Goal: Task Accomplishment & Management: Manage account settings

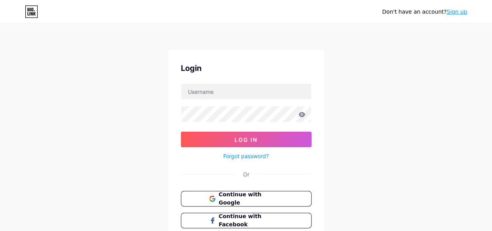
click at [241, 198] on span "Continue with Google" at bounding box center [250, 198] width 64 height 16
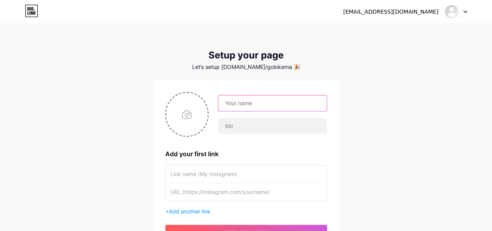
click at [260, 101] on input "text" at bounding box center [272, 103] width 108 height 16
type input "GolokEmas"
click at [286, 89] on div "GolokEmas Add your first link + Add another link get started" at bounding box center [246, 165] width 187 height 173
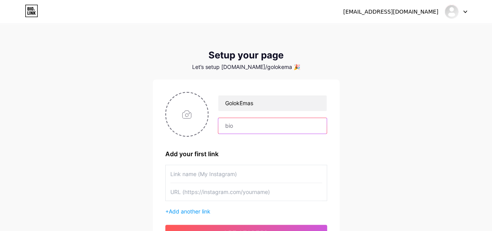
click at [246, 131] on input "text" at bounding box center [272, 126] width 108 height 16
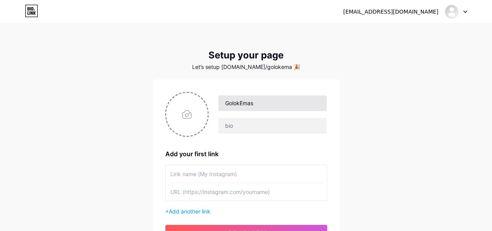
drag, startPoint x: 345, startPoint y: 110, endPoint x: 272, endPoint y: 101, distance: 73.6
click at [346, 109] on div "[EMAIL_ADDRESS][DOMAIN_NAME] Dashboard Logout Setup your page Let’s setup [DOMA…" at bounding box center [246, 138] width 492 height 277
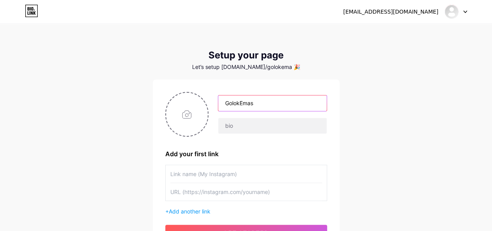
click at [272, 101] on input "GolokEmas" at bounding box center [272, 103] width 108 height 16
click at [272, 101] on input "text" at bounding box center [272, 103] width 108 height 16
type input "GolokEmas"
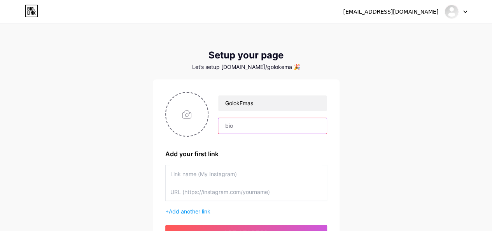
click at [232, 130] on input "text" at bounding box center [272, 126] width 108 height 16
type input "GolokEmas"
click at [190, 112] on input "file" at bounding box center [187, 114] width 42 height 43
type input "C:\fakepath\photo_2025-08-09_01-32-17.jpg"
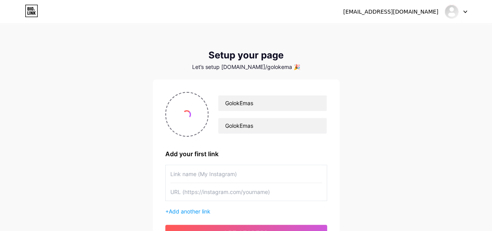
scroll to position [39, 0]
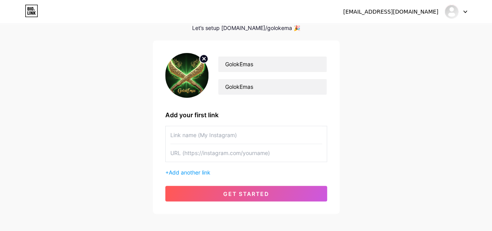
click at [249, 133] on input "text" at bounding box center [246, 134] width 152 height 17
type input "L"
type input "Daftar Slot Gacor GolokEmas"
click at [251, 156] on input "text" at bounding box center [246, 152] width 152 height 17
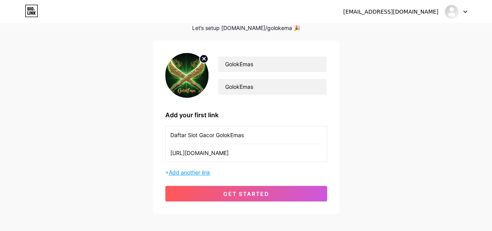
type input "[URL][DOMAIN_NAME]"
click at [210, 172] on span "Add another link" at bounding box center [190, 172] width 42 height 7
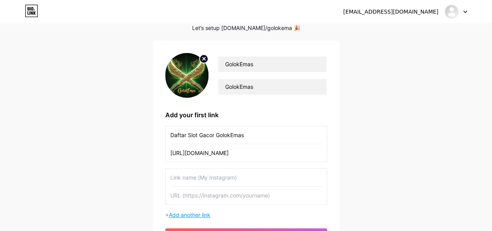
click at [210, 172] on input "text" at bounding box center [246, 176] width 152 height 17
type input "Login Slot Gacor GolokEmas"
type input "H"
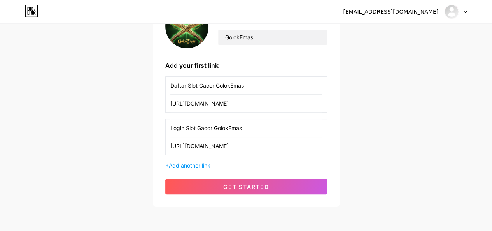
scroll to position [117, 0]
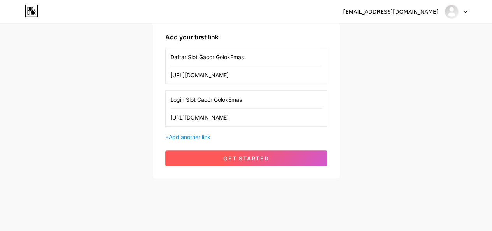
type input "[URL][DOMAIN_NAME]"
click at [240, 155] on span "get started" at bounding box center [246, 158] width 46 height 7
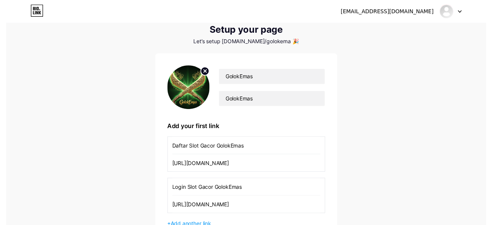
scroll to position [0, 0]
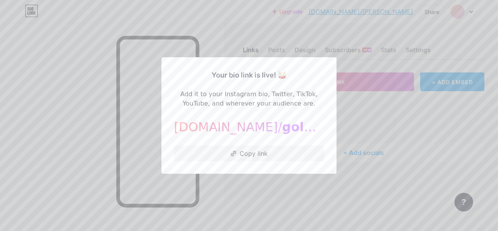
drag, startPoint x: 292, startPoint y: 70, endPoint x: 150, endPoint y: 67, distance: 141.5
drag, startPoint x: 150, startPoint y: 67, endPoint x: 256, endPoint y: 20, distance: 115.9
click at [256, 20] on div at bounding box center [249, 115] width 498 height 231
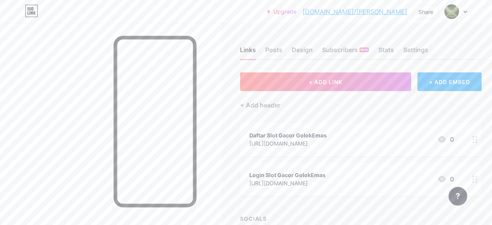
click at [458, 14] on div at bounding box center [451, 12] width 14 height 14
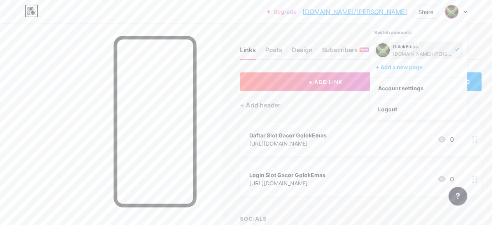
click at [456, 7] on img at bounding box center [451, 11] width 12 height 12
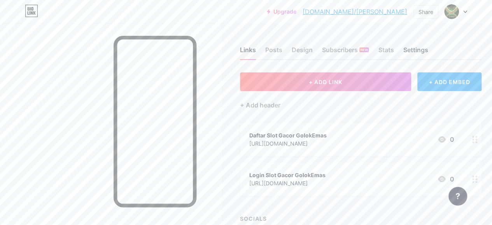
click at [407, 52] on div "Settings" at bounding box center [415, 52] width 25 height 14
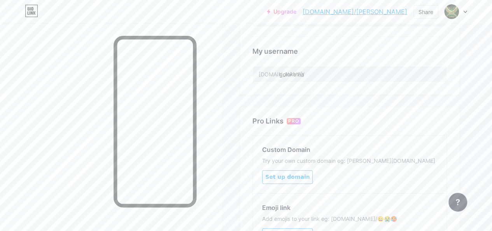
scroll to position [311, 0]
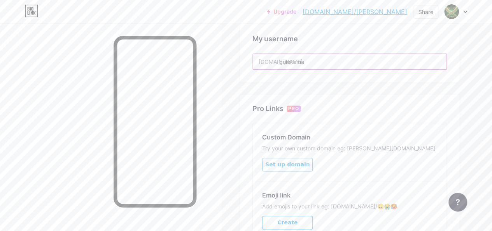
click at [338, 64] on input "golokema" at bounding box center [350, 62] width 194 height 16
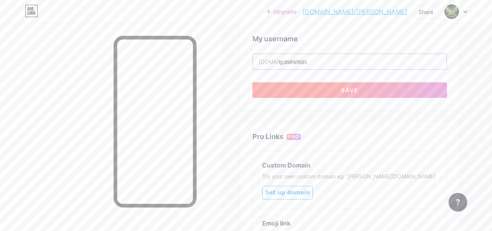
type input "golokemas"
click at [376, 90] on button "Save" at bounding box center [349, 90] width 194 height 16
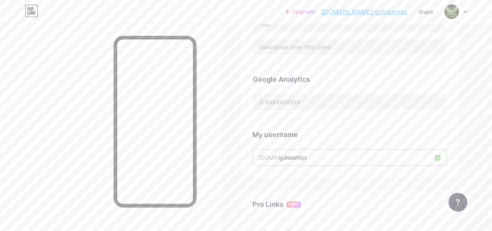
scroll to position [149, 0]
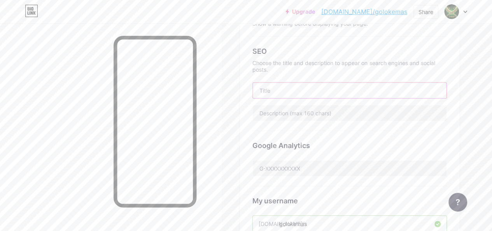
click at [333, 96] on input "text" at bounding box center [350, 90] width 194 height 16
click at [366, 88] on input "GolokEmas - Platform Situs Slot Gacor Online Terpercaya 2025" at bounding box center [350, 90] width 194 height 16
click at [369, 89] on input "GolokEmas - Platform Situs Slot Gacor Online Terpercaya 2025" at bounding box center [350, 90] width 194 height 16
drag, startPoint x: 369, startPoint y: 89, endPoint x: 383, endPoint y: 90, distance: 14.8
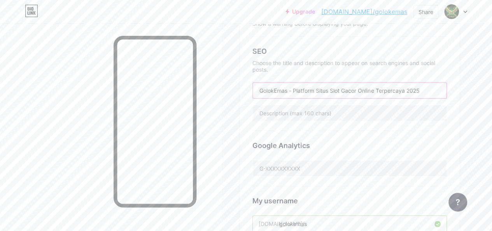
click at [383, 90] on input "GolokEmas - Platform Situs Slot Gacor Online Terpercaya 2025" at bounding box center [350, 90] width 194 height 16
type input "GolokEmas - Platform Situs Slot Gacor Super Scatter 2025"
click at [330, 115] on input "text" at bounding box center [350, 113] width 194 height 16
type input "GolokEmas merupakan platform penyedia jasa permainan slot games super scatter t…"
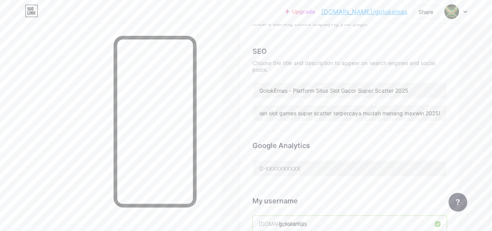
click at [333, 129] on div "SEO Choose the title and description to appear on search engines and social pos…" at bounding box center [349, 84] width 194 height 94
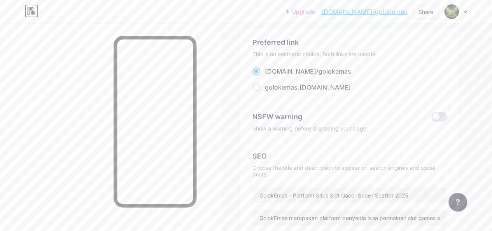
scroll to position [33, 0]
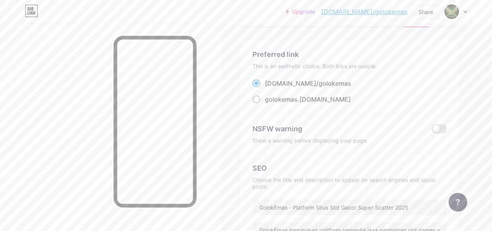
click at [259, 100] on span at bounding box center [256, 99] width 8 height 8
click at [265, 104] on input "golokemas .[DOMAIN_NAME]" at bounding box center [267, 106] width 5 height 5
radio input "true"
click at [349, 95] on div "golokemas .[DOMAIN_NAME]" at bounding box center [349, 99] width 194 height 10
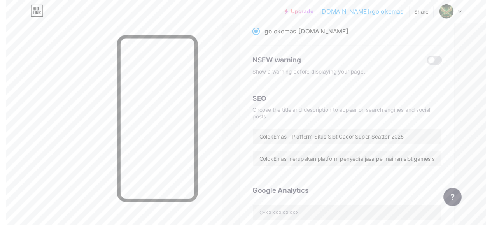
scroll to position [0, 0]
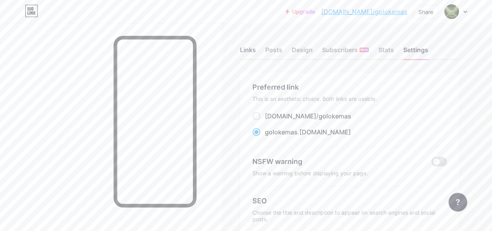
click at [253, 49] on div "Links" at bounding box center [248, 52] width 16 height 14
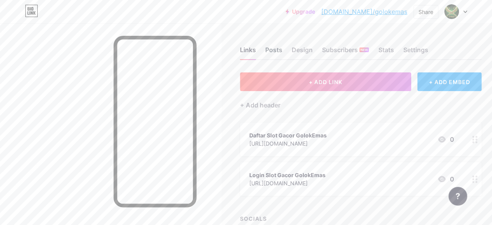
click at [273, 51] on div "Posts" at bounding box center [273, 52] width 17 height 14
click at [295, 51] on div "Design" at bounding box center [302, 52] width 21 height 14
click at [308, 52] on div "Design" at bounding box center [302, 52] width 21 height 14
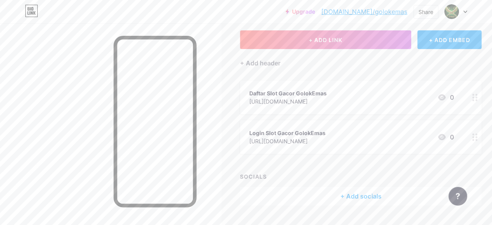
scroll to position [61, 0]
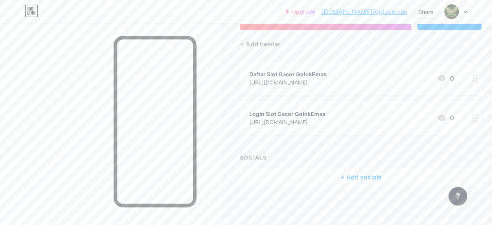
click at [361, 174] on div "+ Add socials" at bounding box center [360, 177] width 241 height 19
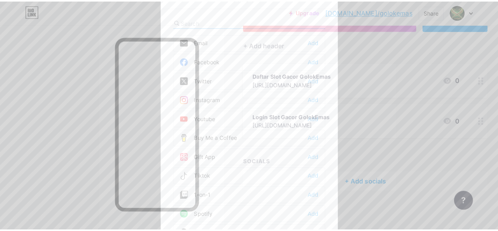
scroll to position [55, 0]
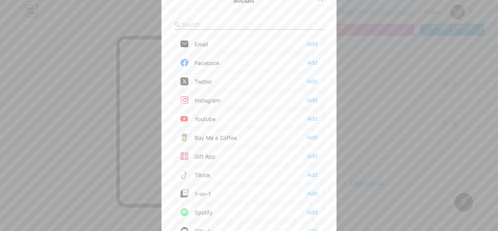
click at [217, 80] on div "Twitter Add" at bounding box center [249, 81] width 150 height 16
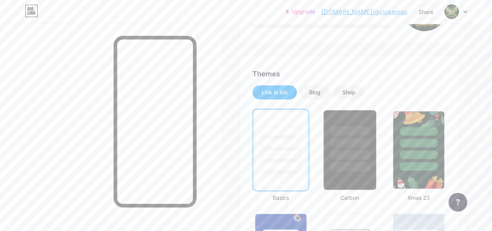
scroll to position [156, 0]
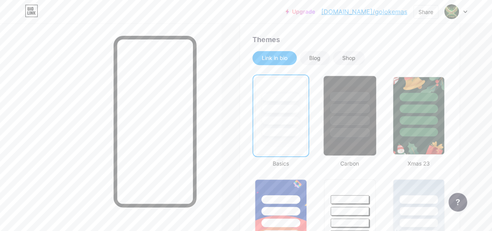
click at [351, 108] on div at bounding box center [350, 108] width 40 height 9
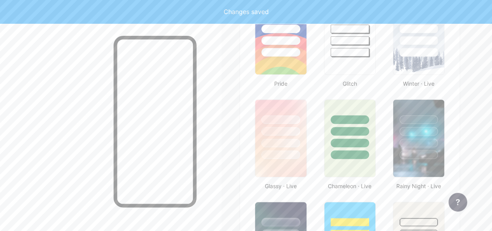
scroll to position [350, 0]
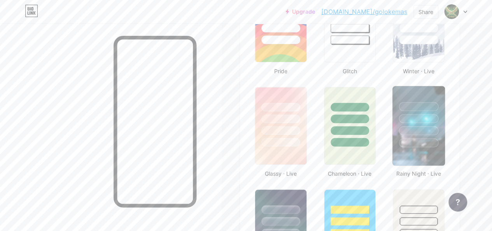
click at [416, 122] on div at bounding box center [418, 118] width 40 height 9
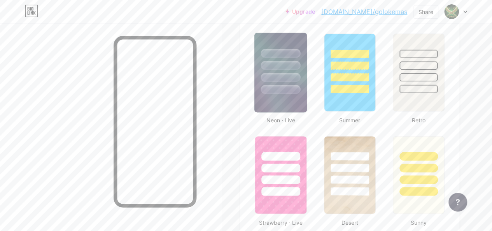
click at [294, 86] on div at bounding box center [281, 89] width 40 height 9
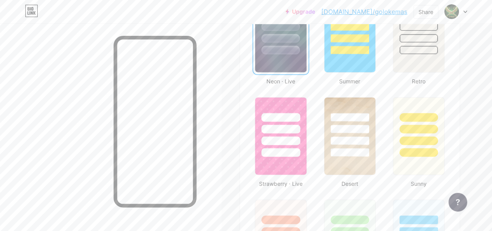
scroll to position [467, 0]
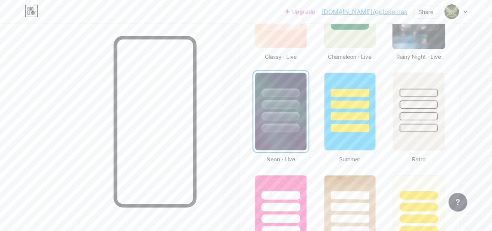
click at [426, 45] on img at bounding box center [418, 8] width 52 height 79
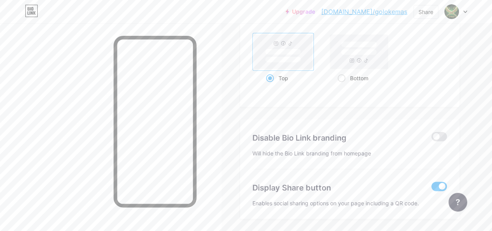
scroll to position [1051, 0]
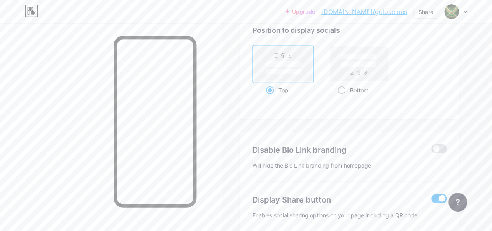
click at [345, 90] on span at bounding box center [341, 90] width 8 height 8
click at [342, 97] on input "Bottom" at bounding box center [339, 99] width 5 height 5
radio input "true"
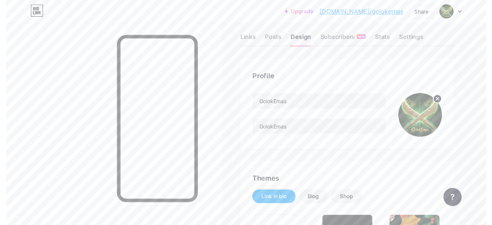
scroll to position [0, 0]
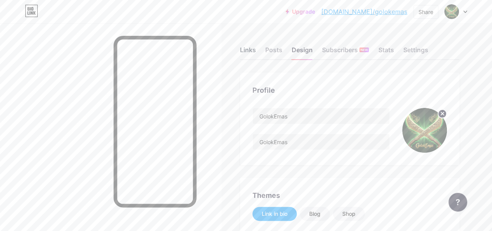
click at [251, 50] on div "Links" at bounding box center [248, 52] width 16 height 14
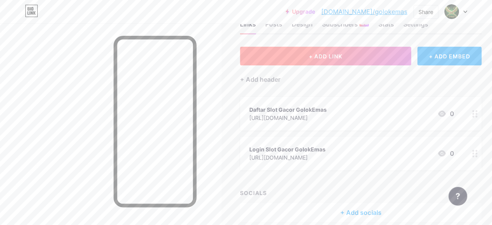
scroll to position [61, 0]
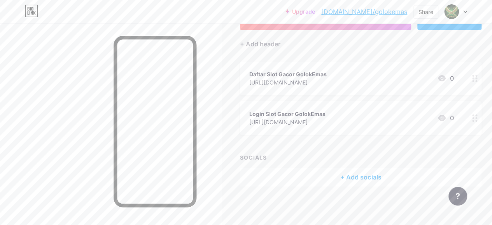
click at [361, 176] on div "+ Add socials" at bounding box center [360, 177] width 241 height 19
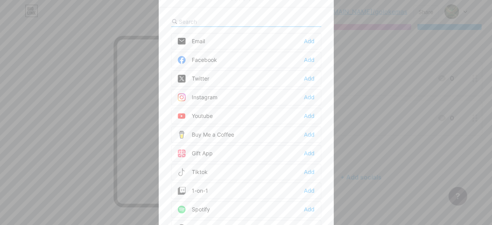
scroll to position [55, 0]
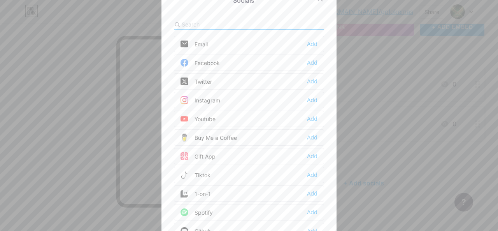
click at [206, 80] on div "Twitter" at bounding box center [195, 81] width 31 height 8
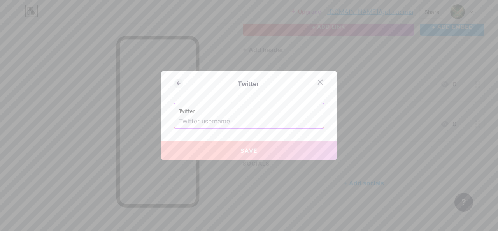
click at [233, 122] on input "text" at bounding box center [249, 121] width 140 height 13
paste input "[URL][DOMAIN_NAME]"
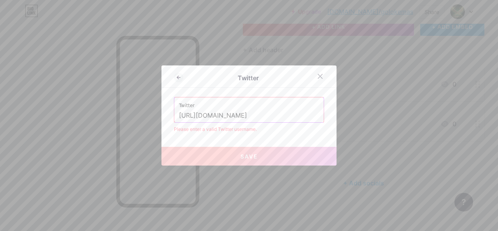
drag, startPoint x: 216, startPoint y: 115, endPoint x: 128, endPoint y: 119, distance: 88.3
click at [128, 119] on div "Twitter Twitter [URL][DOMAIN_NAME] Please enter a valid Twitter username. Save" at bounding box center [249, 115] width 498 height 231
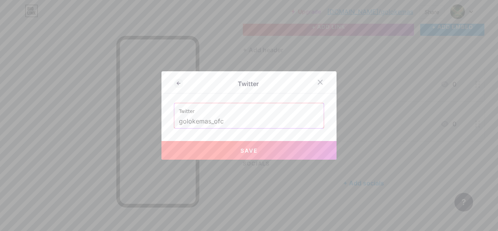
click at [236, 142] on button "Save" at bounding box center [248, 150] width 175 height 19
type input "[URL][DOMAIN_NAME]"
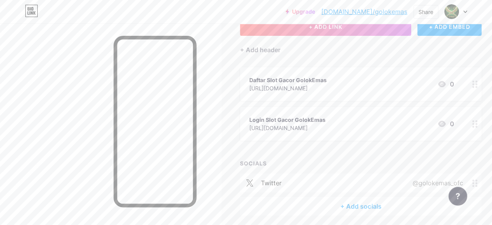
click at [361, 204] on div "+ Add socials" at bounding box center [360, 206] width 241 height 19
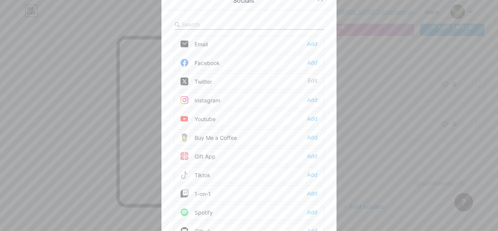
click at [211, 173] on div "Tiktok Add" at bounding box center [249, 174] width 150 height 16
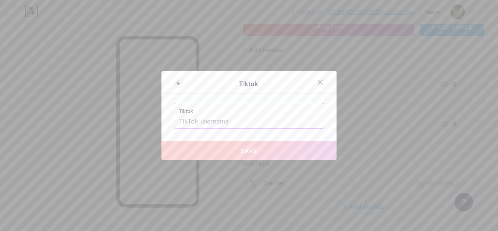
click at [222, 122] on input "text" at bounding box center [249, 121] width 140 height 13
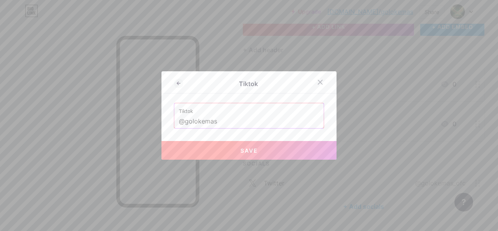
click at [246, 144] on button "Save" at bounding box center [248, 150] width 175 height 19
type input "[URL][DOMAIN_NAME]"
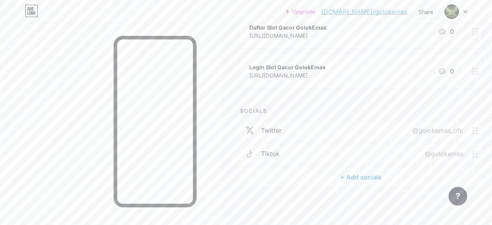
click at [369, 176] on div "+ Add socials" at bounding box center [360, 177] width 241 height 19
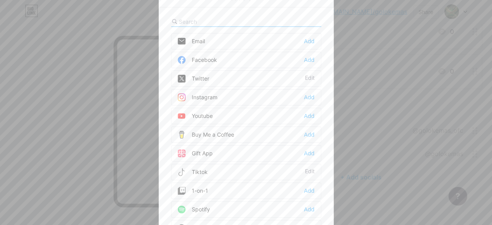
scroll to position [102, 0]
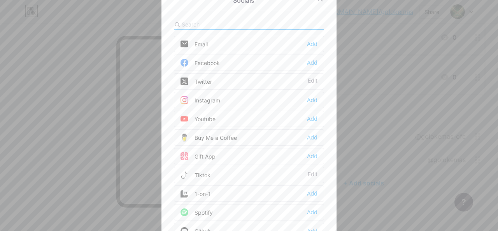
click at [229, 122] on div "Youtube Add" at bounding box center [249, 118] width 150 height 16
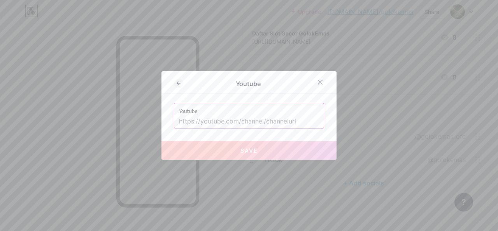
click at [232, 118] on input "text" at bounding box center [249, 121] width 140 height 13
click at [247, 129] on div "Youtube Youtube Save" at bounding box center [248, 115] width 175 height 88
click at [250, 122] on input "text" at bounding box center [249, 121] width 140 height 13
paste input "[URL][DOMAIN_NAME]"
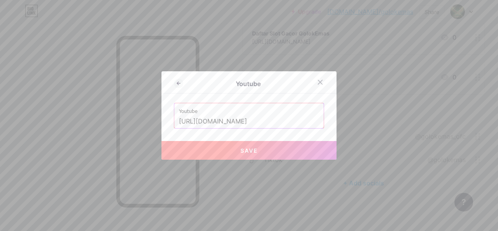
type input "[URL][DOMAIN_NAME]"
click at [254, 148] on button "Save" at bounding box center [248, 150] width 175 height 19
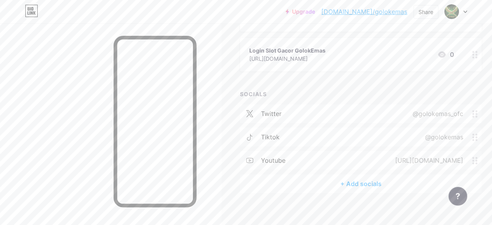
scroll to position [131, 0]
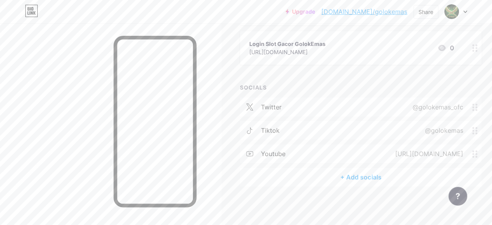
click at [358, 175] on div "+ Add socials" at bounding box center [360, 177] width 241 height 19
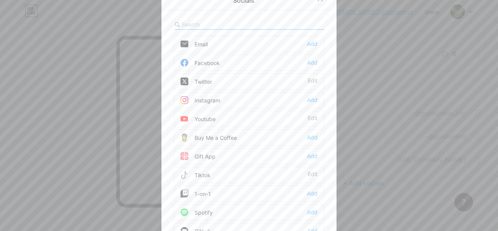
click at [236, 26] on input "text" at bounding box center [225, 24] width 86 height 8
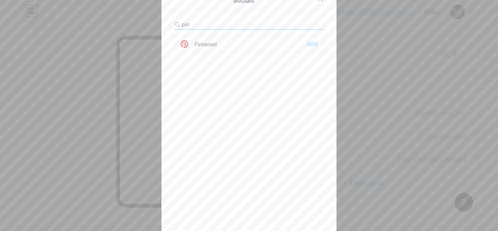
type input "pin"
click at [237, 45] on div "Pinterest Add" at bounding box center [249, 44] width 150 height 16
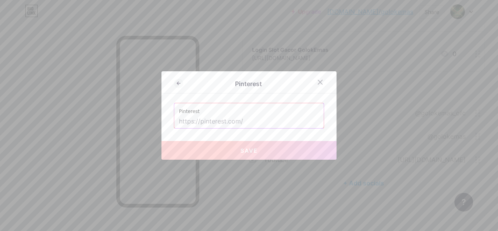
click at [243, 119] on input "text" at bounding box center [249, 121] width 140 height 13
paste input "[URL][DOMAIN_NAME]"
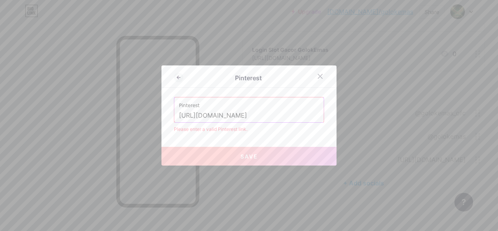
click at [204, 114] on input "[URL][DOMAIN_NAME]" at bounding box center [249, 115] width 140 height 13
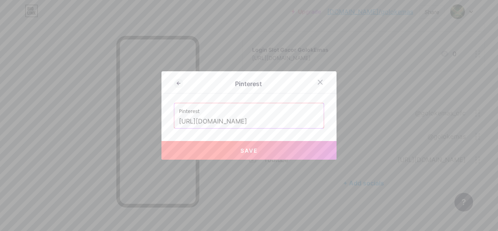
click at [299, 121] on input "[URL][DOMAIN_NAME]" at bounding box center [249, 121] width 140 height 13
type input "[URL][DOMAIN_NAME]"
click at [251, 154] on button "Save" at bounding box center [248, 150] width 175 height 19
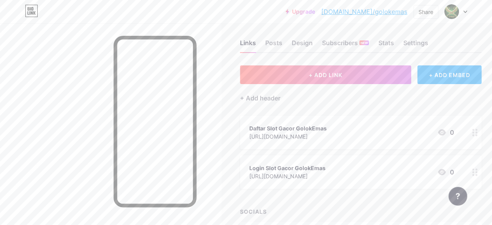
scroll to position [0, 0]
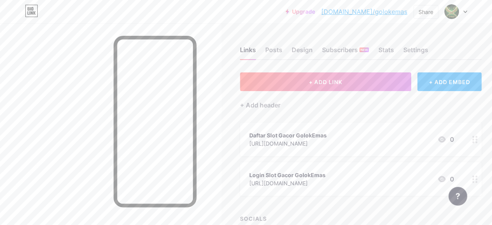
drag, startPoint x: 287, startPoint y: 19, endPoint x: 255, endPoint y: 17, distance: 32.3
drag, startPoint x: 255, startPoint y: 17, endPoint x: 199, endPoint y: 14, distance: 56.0
click at [199, 14] on div "Upgrade [DOMAIN_NAME]/goloke... [DOMAIN_NAME]/golokemas Share Switch accounts G…" at bounding box center [246, 12] width 492 height 14
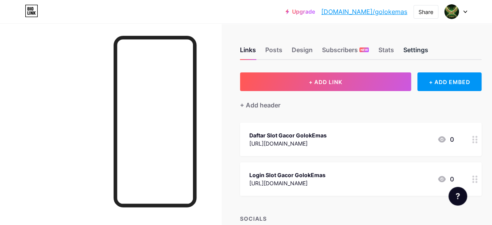
click at [420, 45] on div "Settings" at bounding box center [415, 52] width 25 height 14
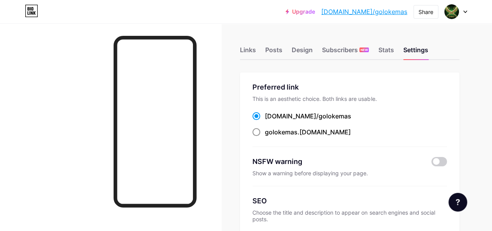
click at [258, 131] on span at bounding box center [256, 132] width 8 height 8
click at [265, 136] on input "golokemas .[DOMAIN_NAME]" at bounding box center [267, 138] width 5 height 5
radio input "true"
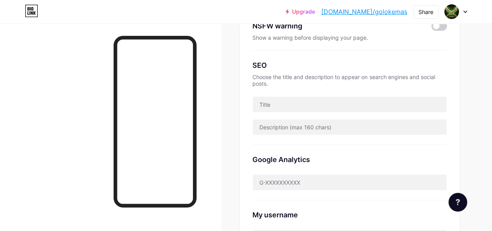
scroll to position [233, 0]
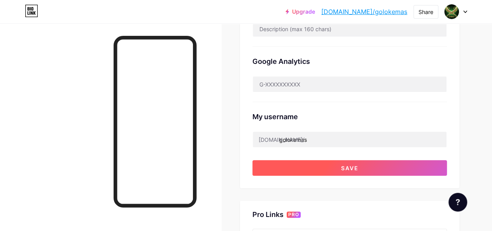
click at [365, 165] on button "Save" at bounding box center [349, 168] width 194 height 16
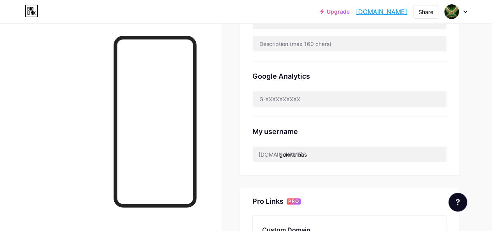
scroll to position [0, 0]
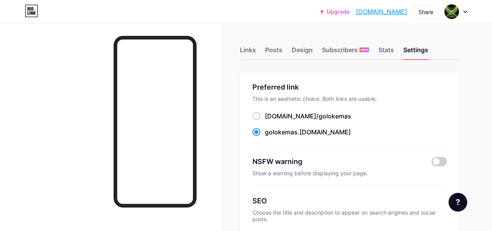
click at [376, 12] on link "golokemas.bio.link" at bounding box center [381, 11] width 51 height 9
